Goal: Information Seeking & Learning: Find specific page/section

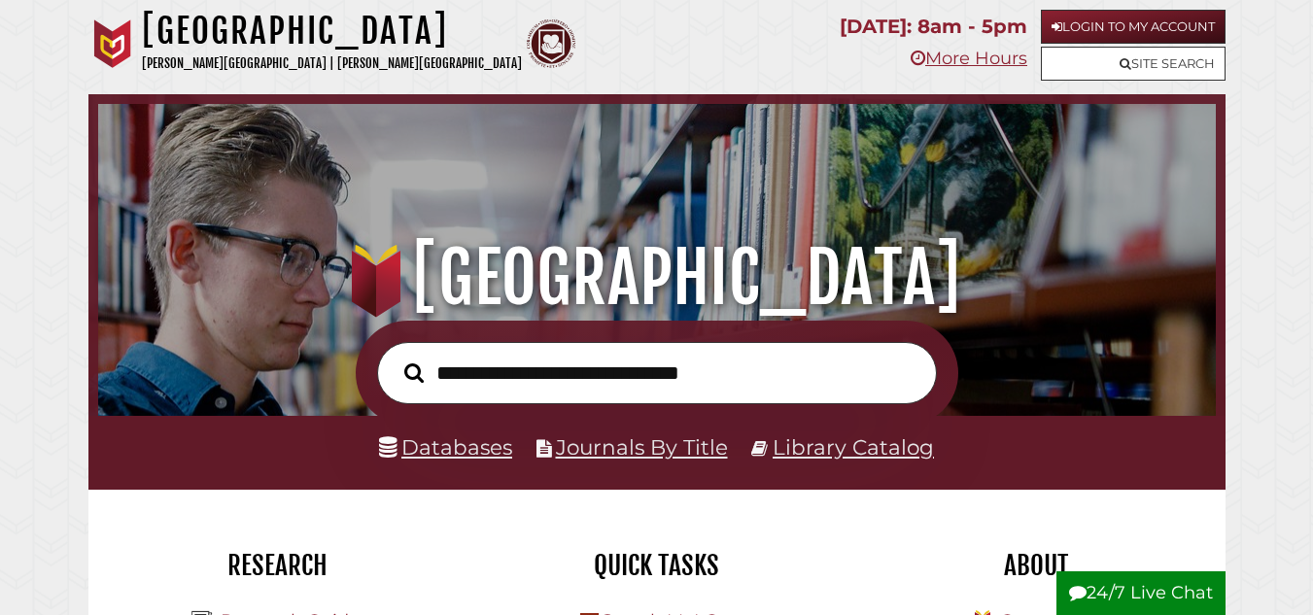
scroll to position [633, 1108]
click at [493, 452] on link "Databases" at bounding box center [445, 447] width 133 height 25
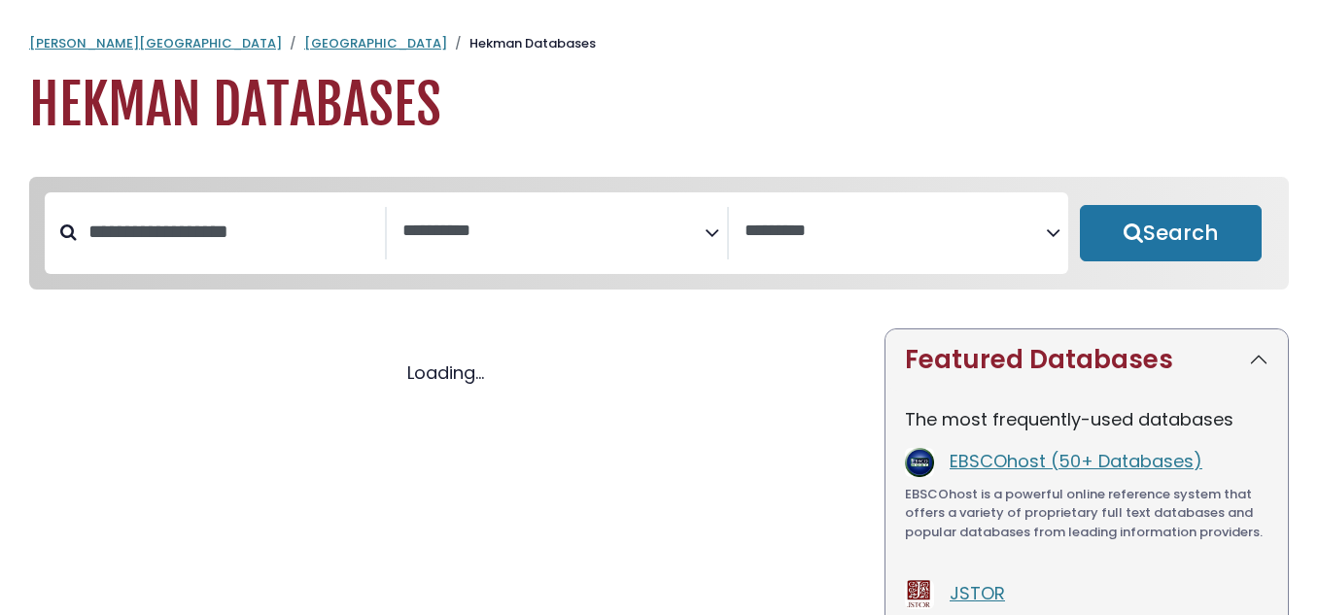
select select "Database Subject Filter"
select select "Database Vendors Filter"
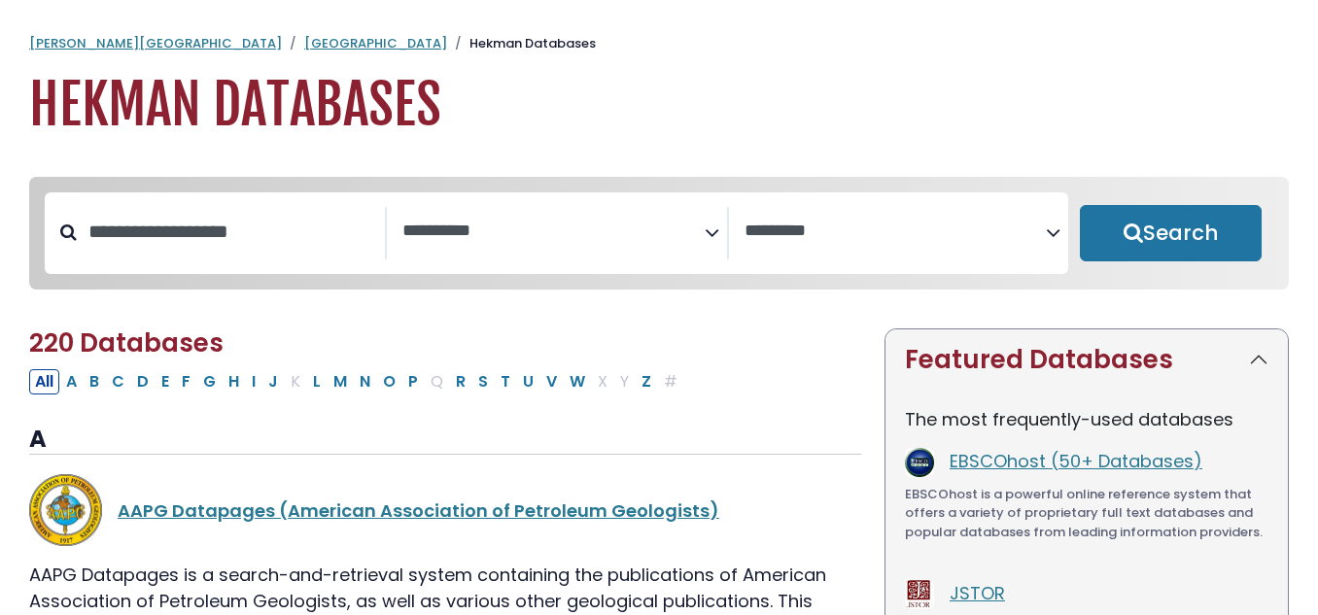
select select "Database Subject Filter"
select select "Database Vendors Filter"
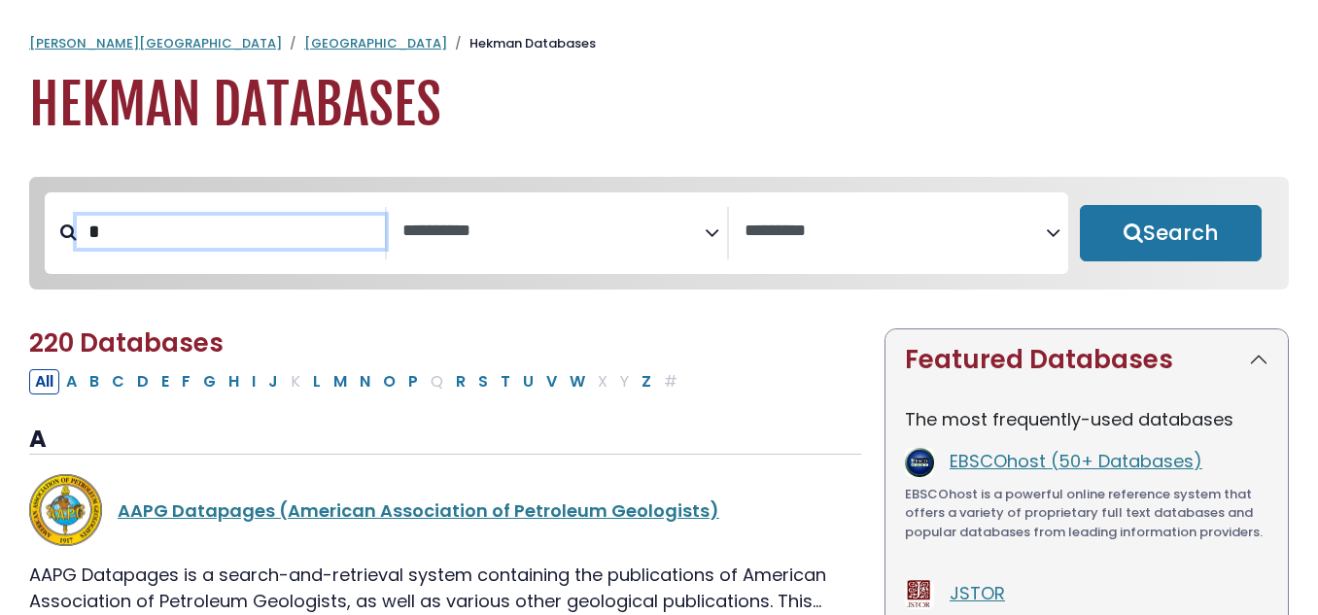
click at [272, 240] on input "*" at bounding box center [231, 232] width 308 height 32
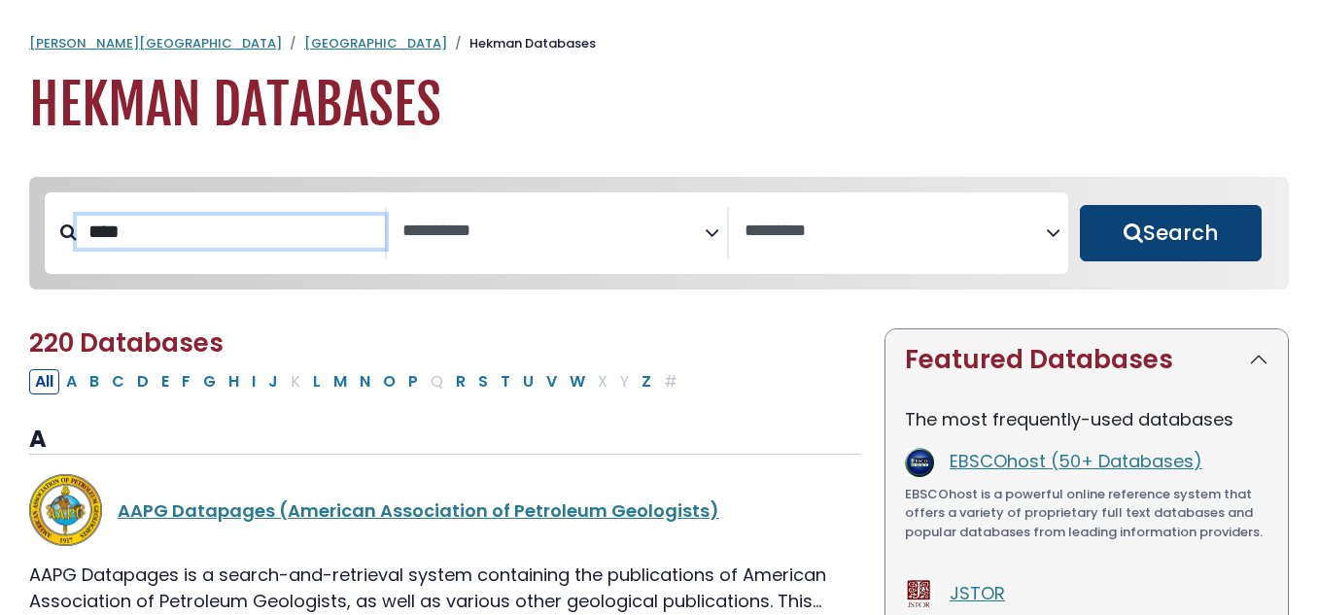
type input "****"
click at [1176, 222] on button "Search" at bounding box center [1171, 233] width 182 height 56
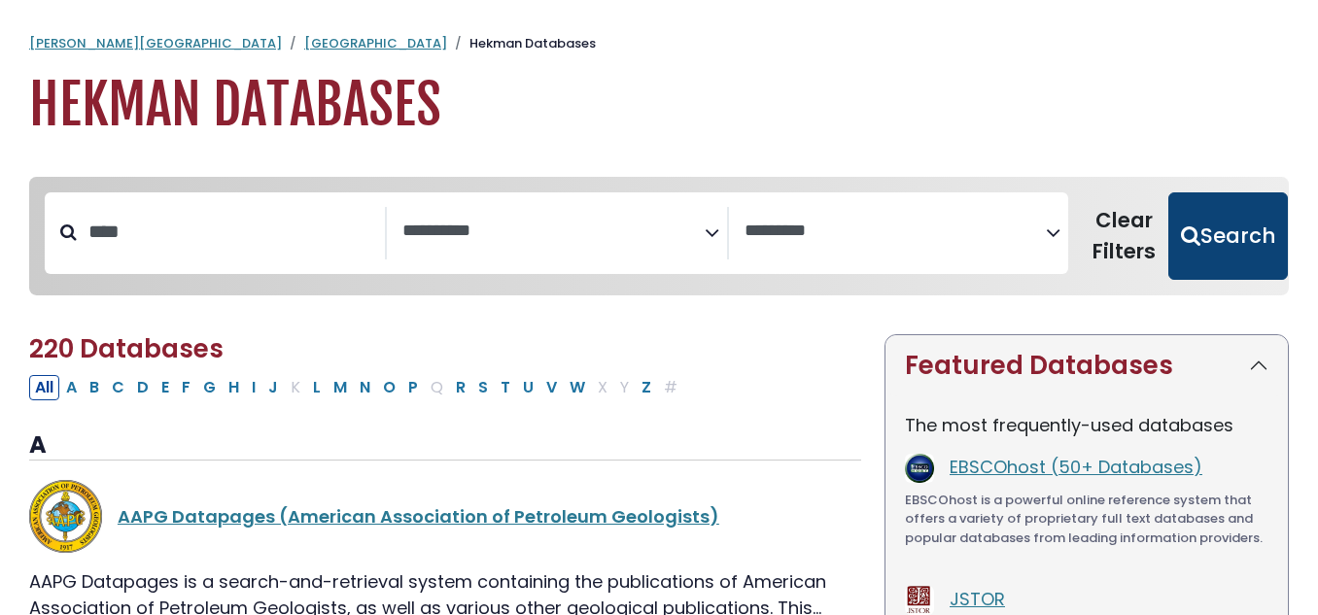
select select "Database Subject Filter"
select select "Database Vendors Filter"
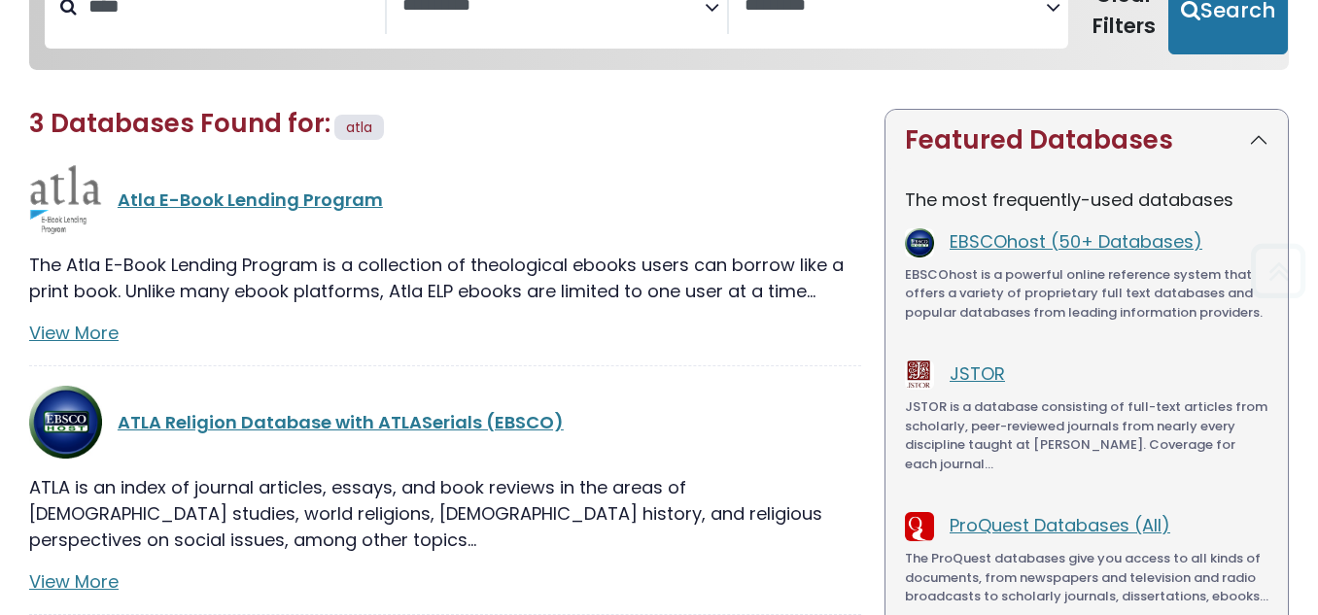
scroll to position [281, 0]
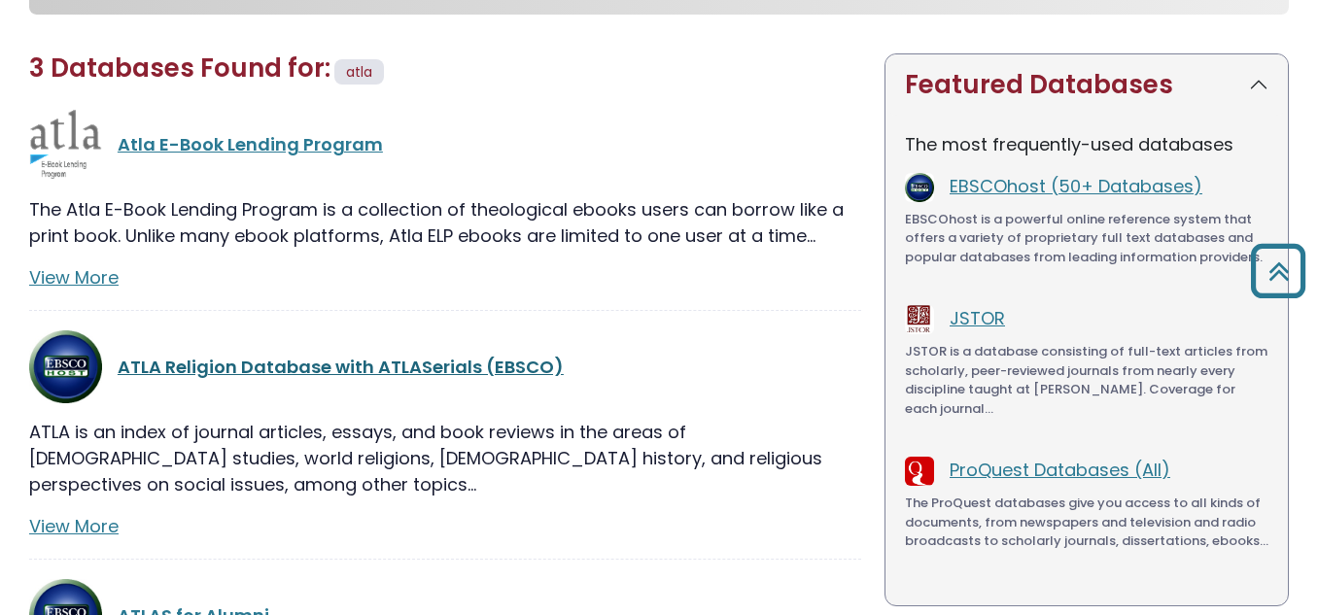
click at [346, 367] on link "ATLA Religion Database with ATLASerials (EBSCO)" at bounding box center [341, 367] width 446 height 24
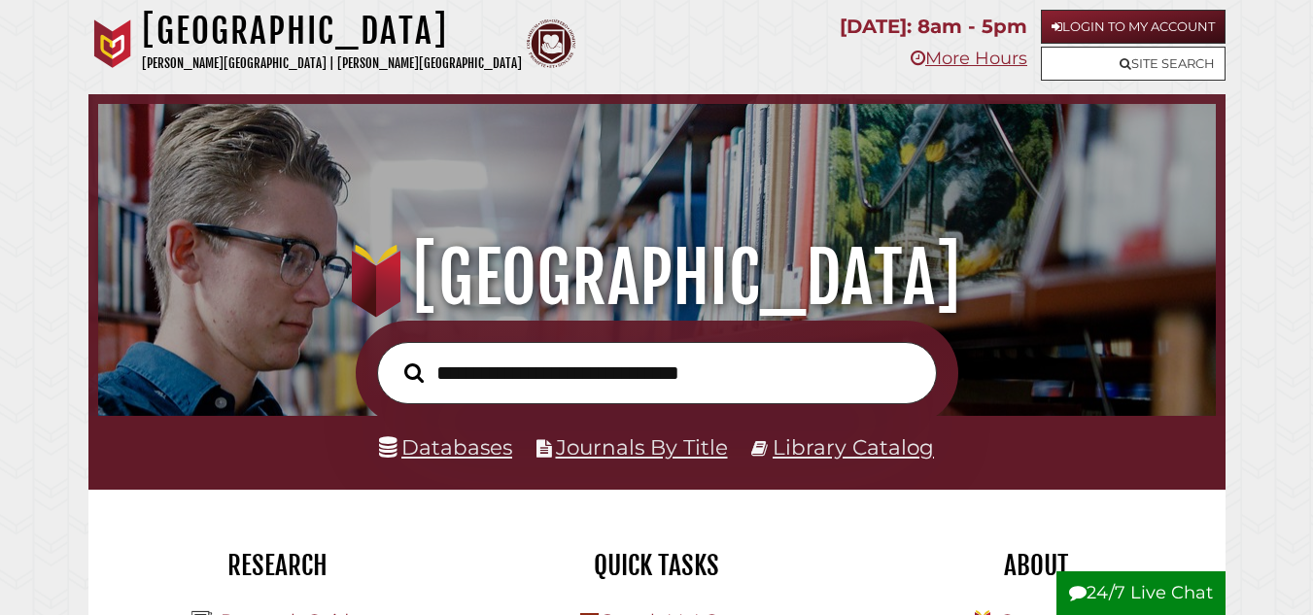
scroll to position [633, 1108]
click at [529, 388] on input "text" at bounding box center [657, 373] width 560 height 63
paste input "**********"
type input "**********"
click at [395, 358] on button "Search" at bounding box center [414, 373] width 39 height 30
